Goal: Task Accomplishment & Management: Use online tool/utility

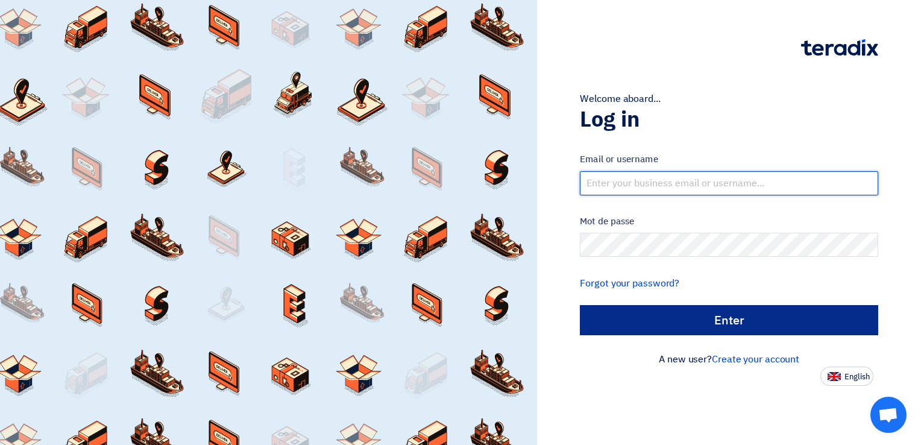
type input "[EMAIL_ADDRESS][DOMAIN_NAME]"
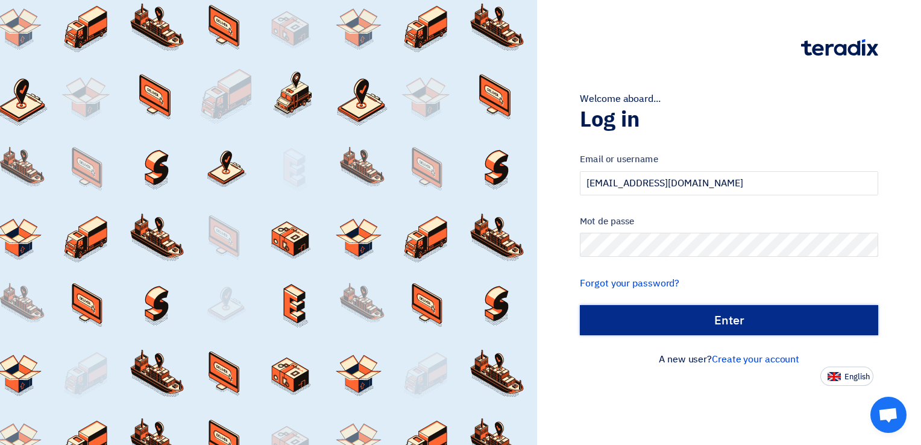
click at [674, 312] on input "الدخول" at bounding box center [729, 320] width 298 height 30
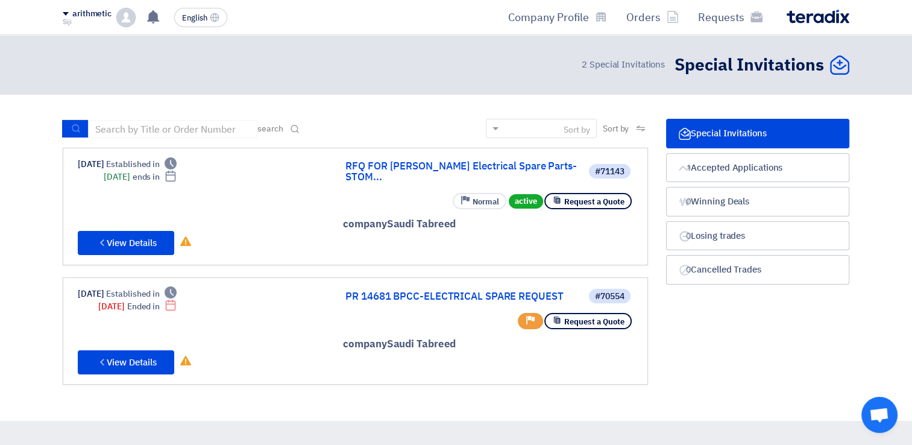
click at [275, 216] on div "#71143 RFQ FOR [PERSON_NAME] Electrical Spare Parts-STOM... Request a Quote act…" at bounding box center [355, 206] width 555 height 97
click at [143, 236] on font "View Details" at bounding box center [132, 242] width 50 height 13
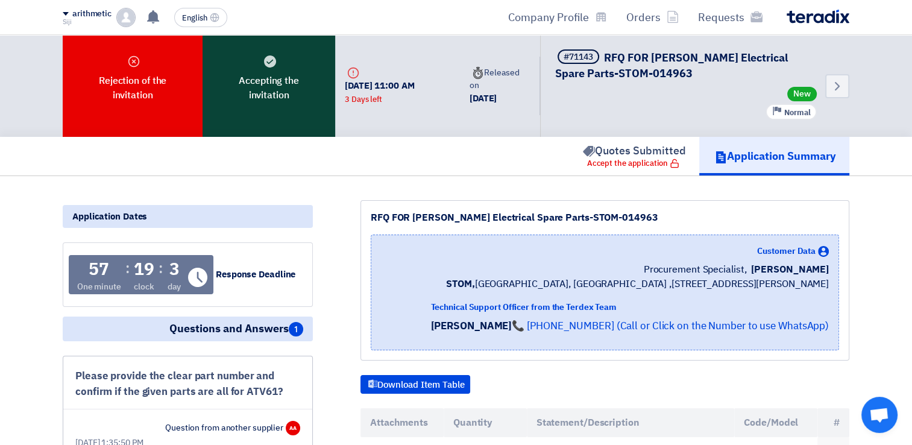
click at [287, 98] on font "Accepting the invitation" at bounding box center [268, 88] width 101 height 29
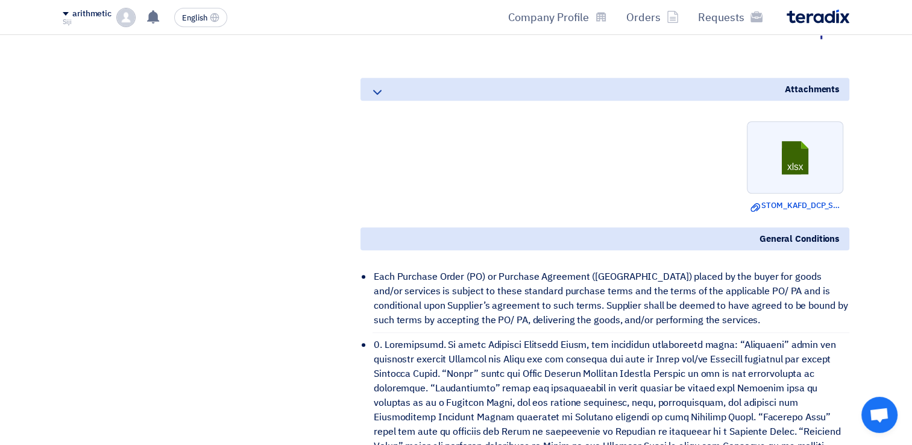
scroll to position [892, 0]
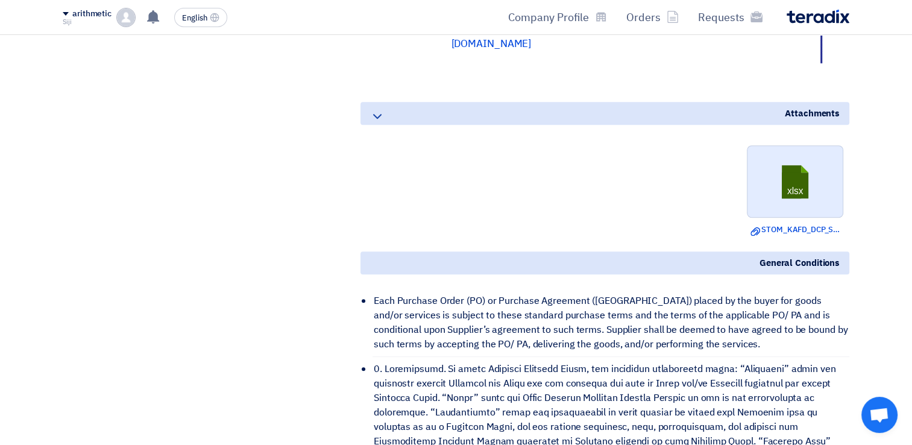
click at [801, 187] on link at bounding box center [795, 182] width 96 height 72
